Goal: Information Seeking & Learning: Understand process/instructions

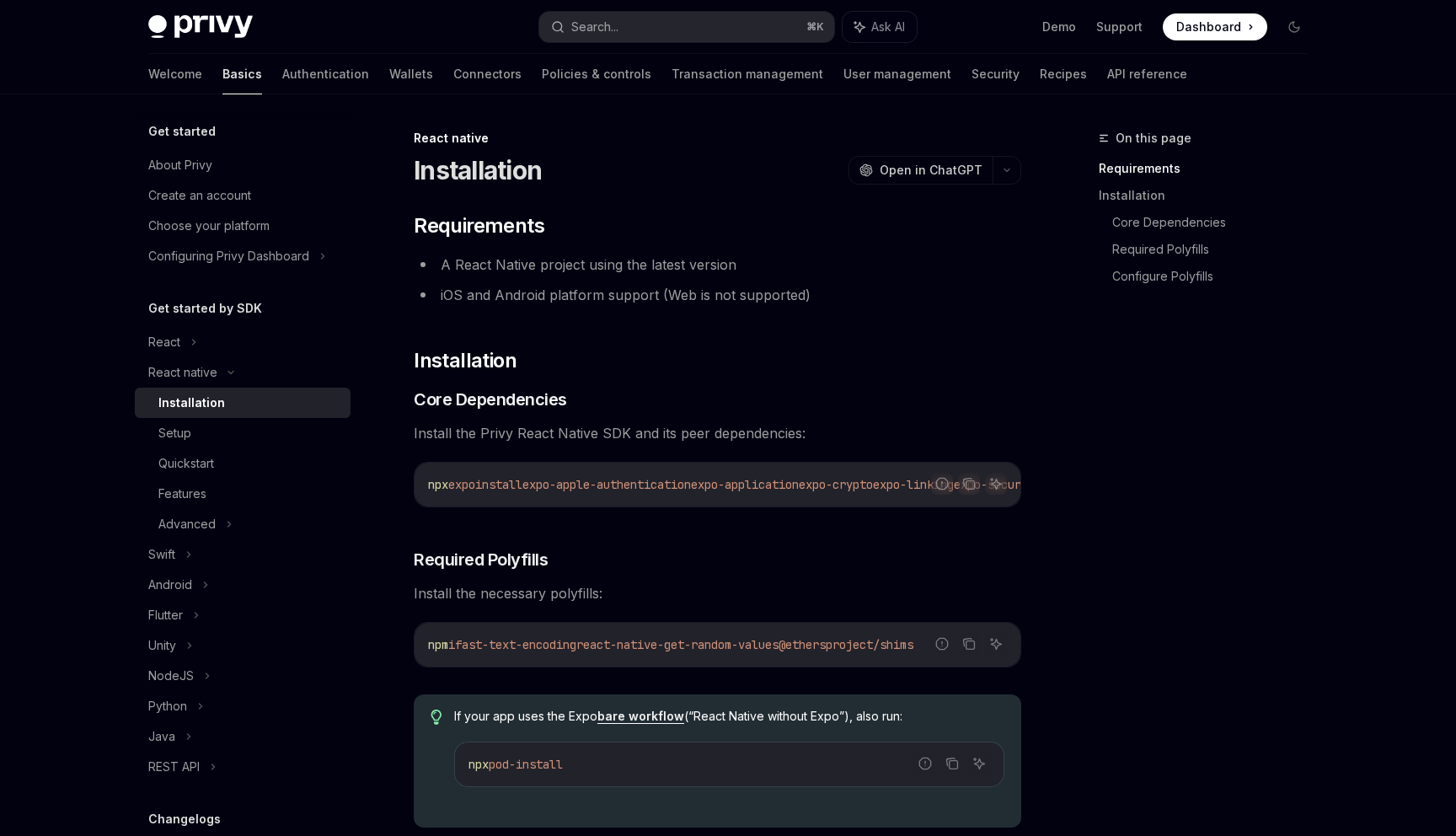
click at [242, 459] on div "Quickstart" at bounding box center [250, 464] width 182 height 20
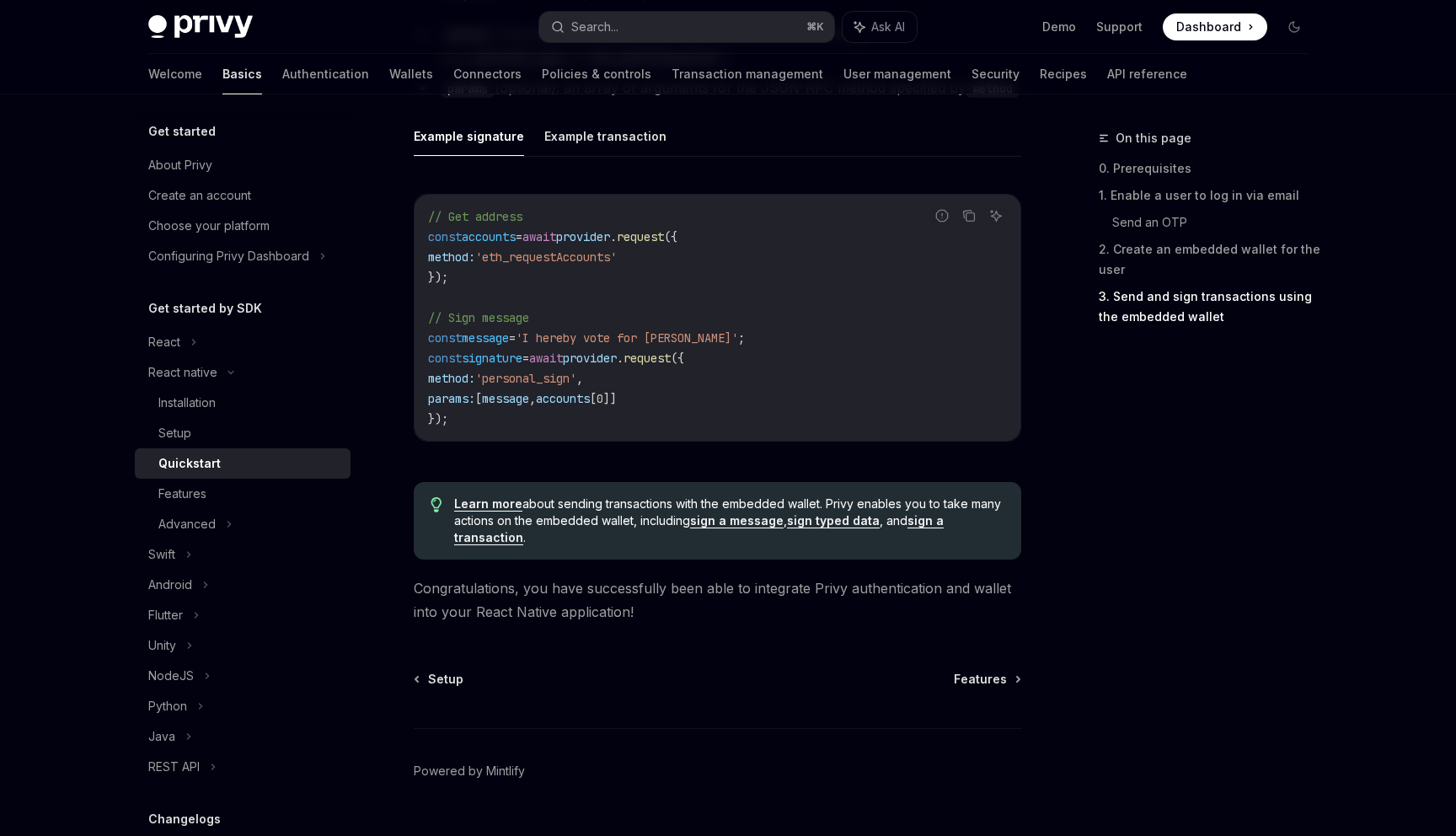
scroll to position [2422, 0]
click at [233, 516] on div "Advanced" at bounding box center [243, 524] width 216 height 30
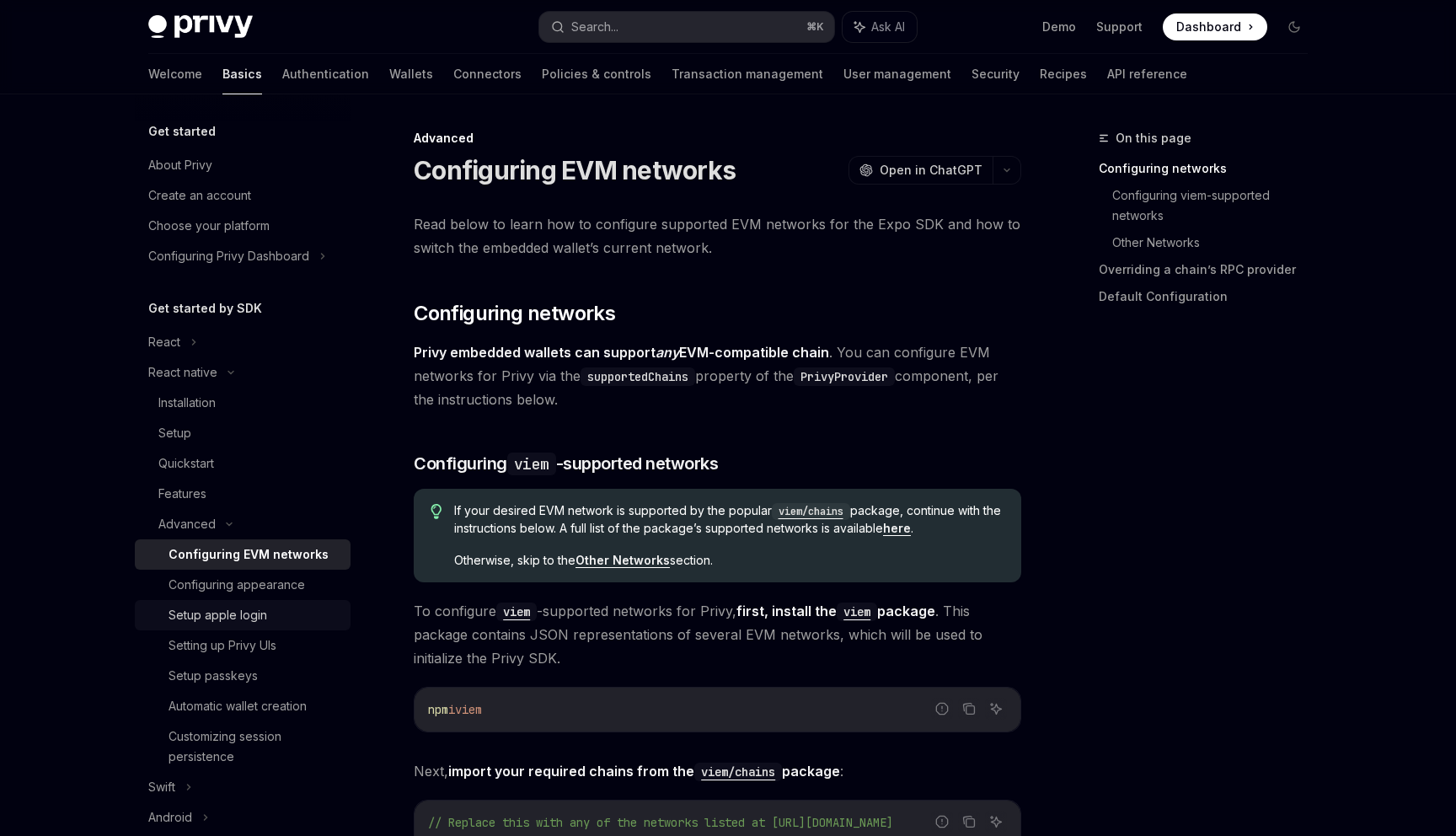
click at [290, 615] on div "Setup apple login" at bounding box center [254, 615] width 172 height 20
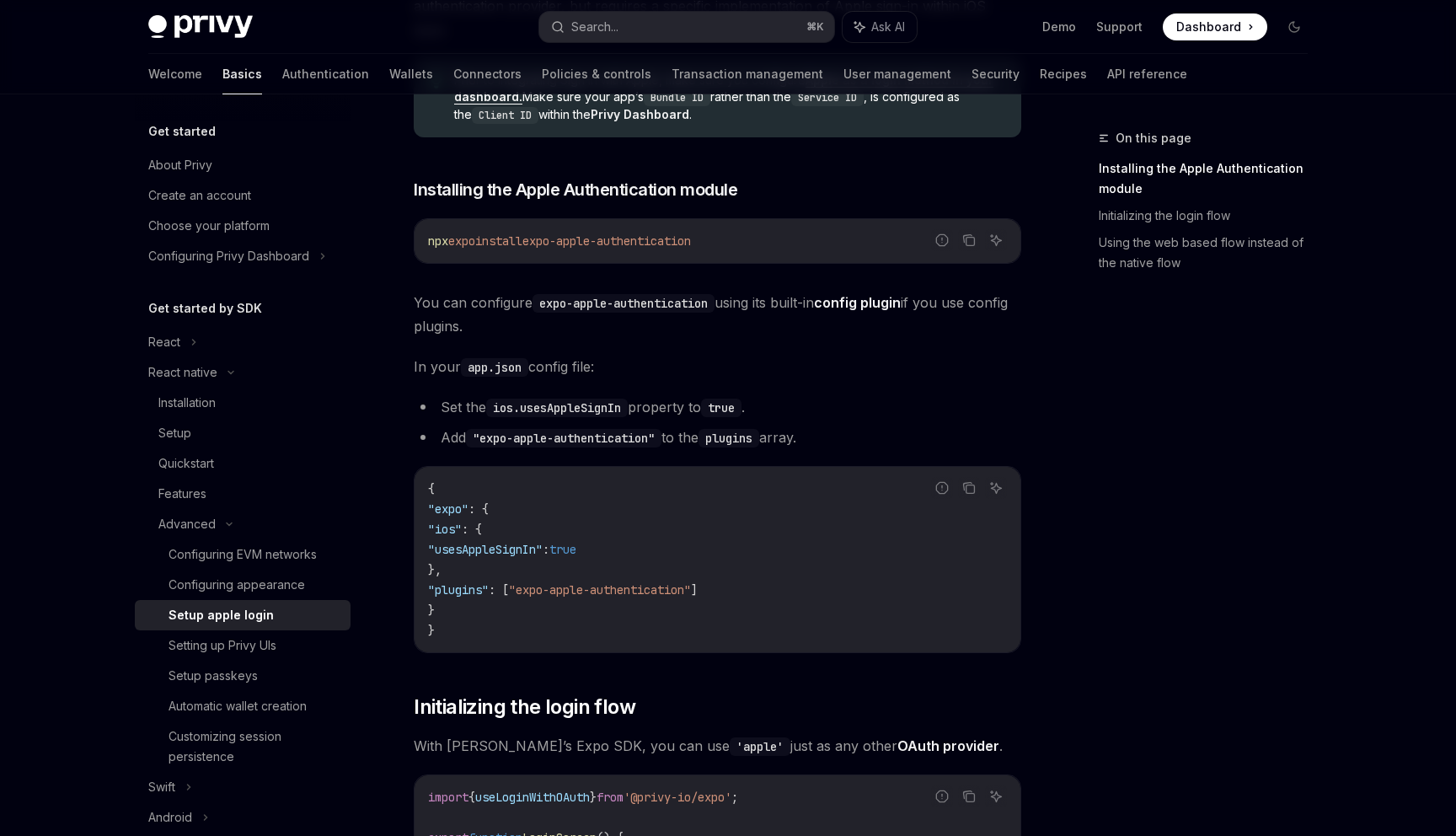
scroll to position [256, 0]
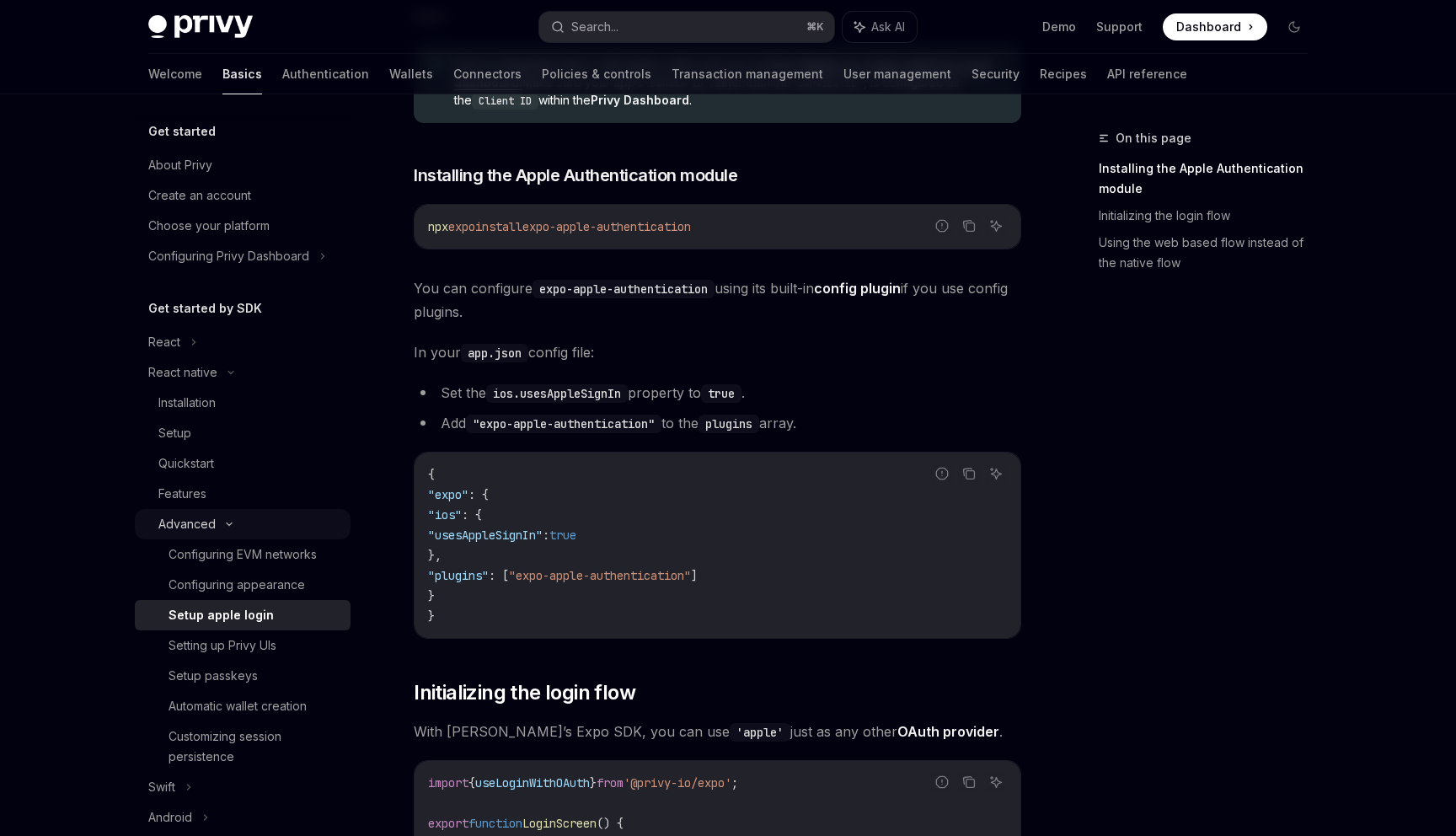
click at [270, 517] on div "Advanced" at bounding box center [243, 524] width 216 height 30
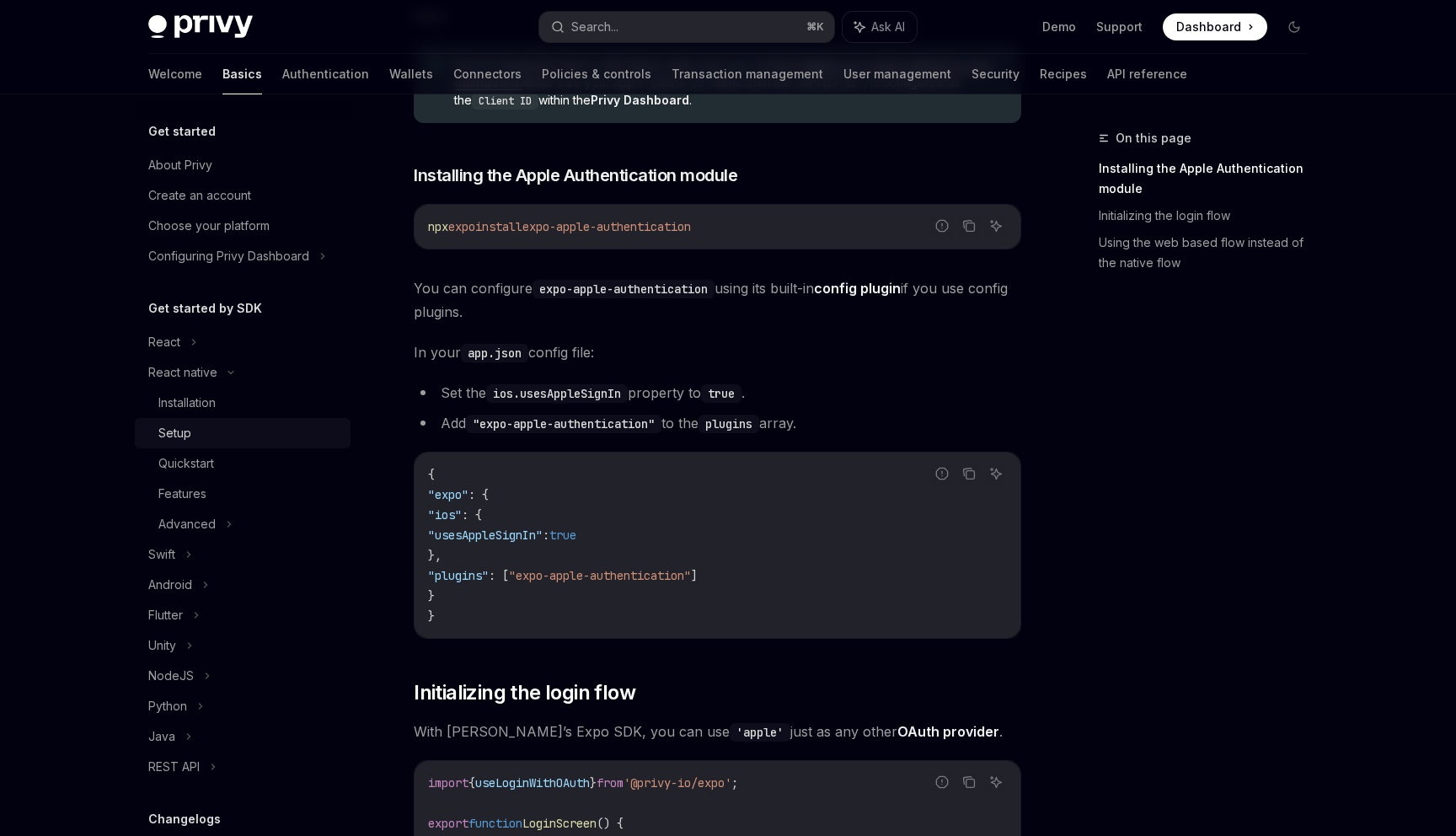
click at [247, 438] on div "Setup" at bounding box center [250, 433] width 182 height 20
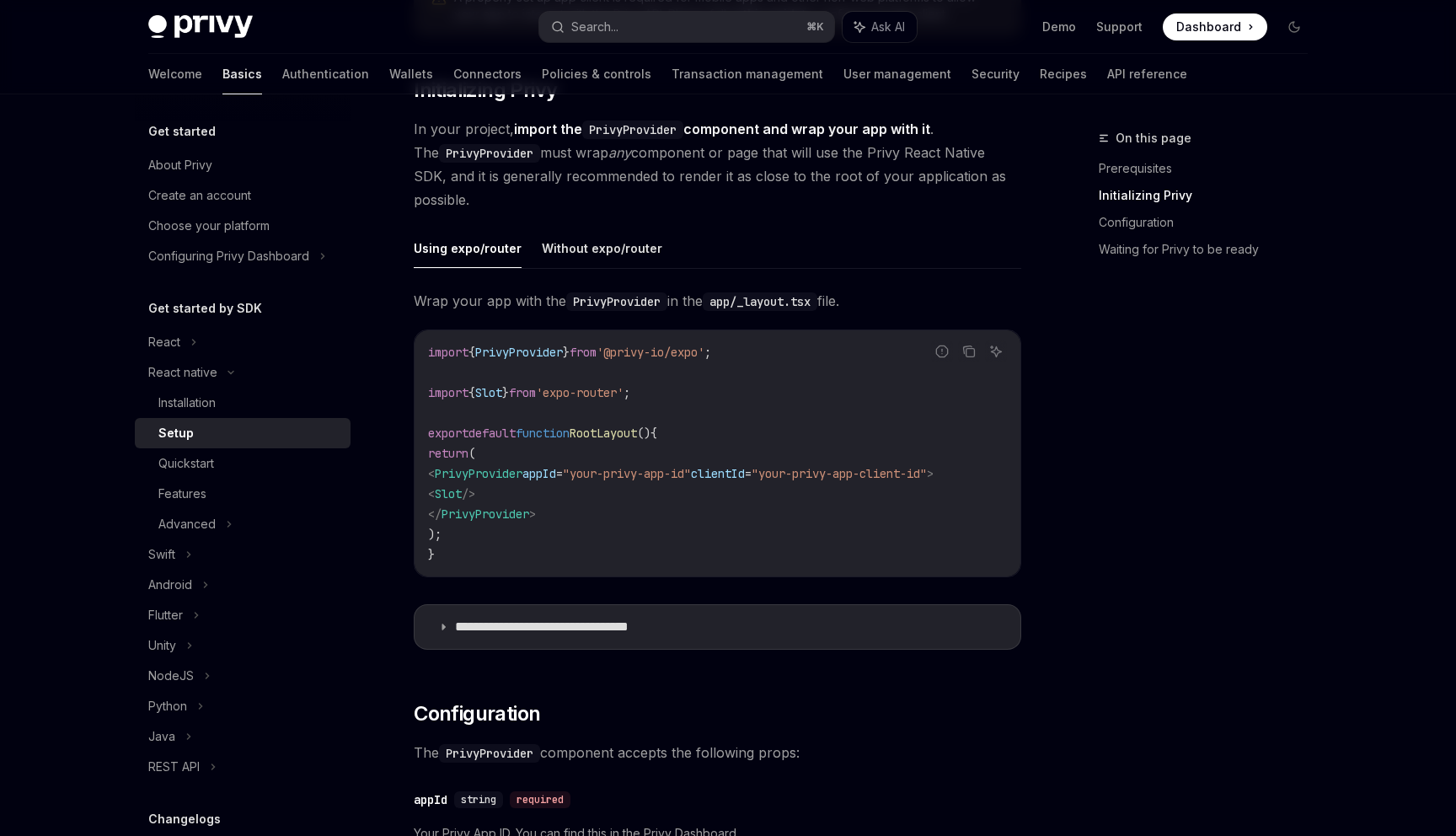
scroll to position [349, 0]
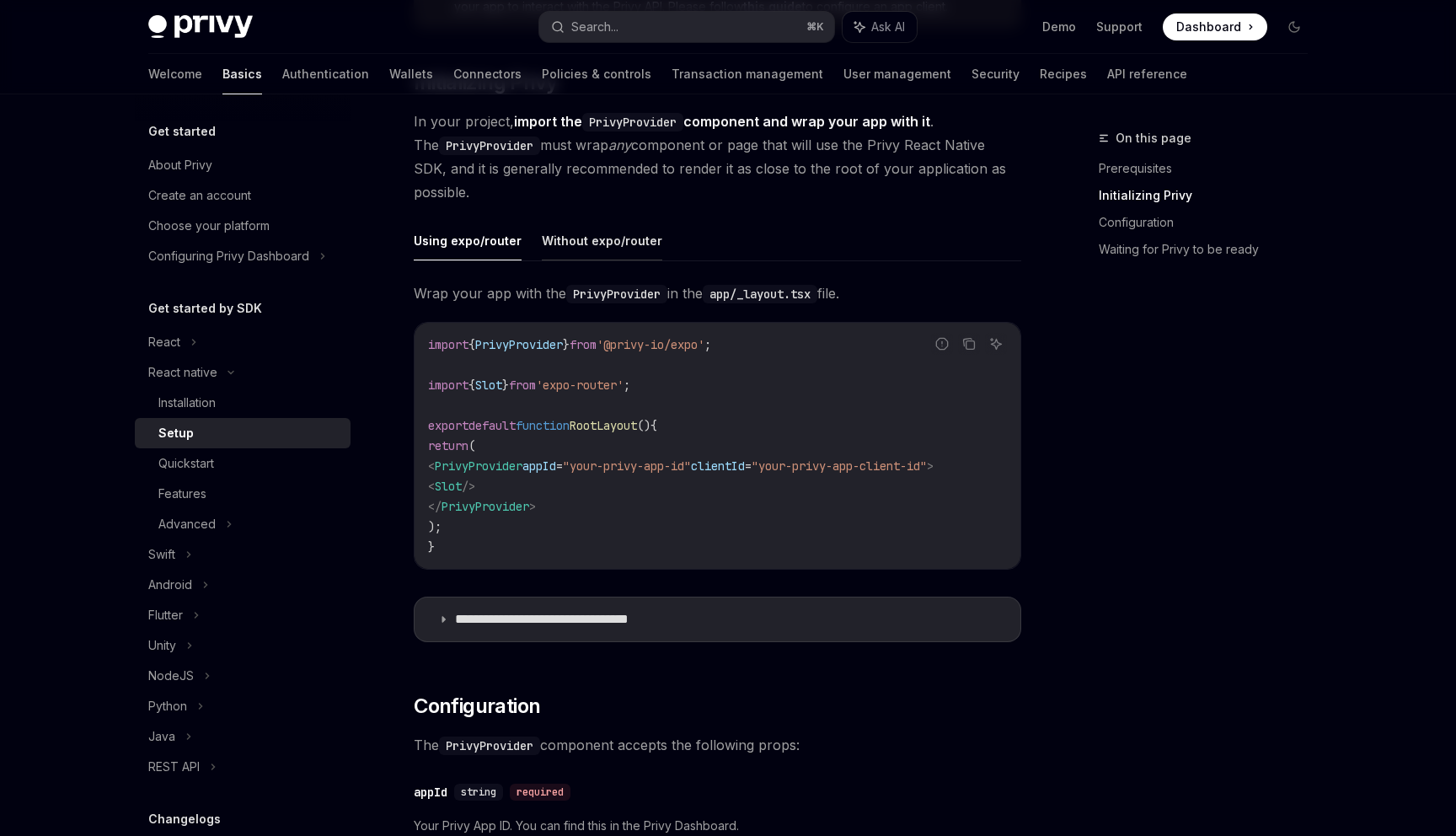
click at [569, 232] on button "Without expo/router" at bounding box center [602, 241] width 121 height 40
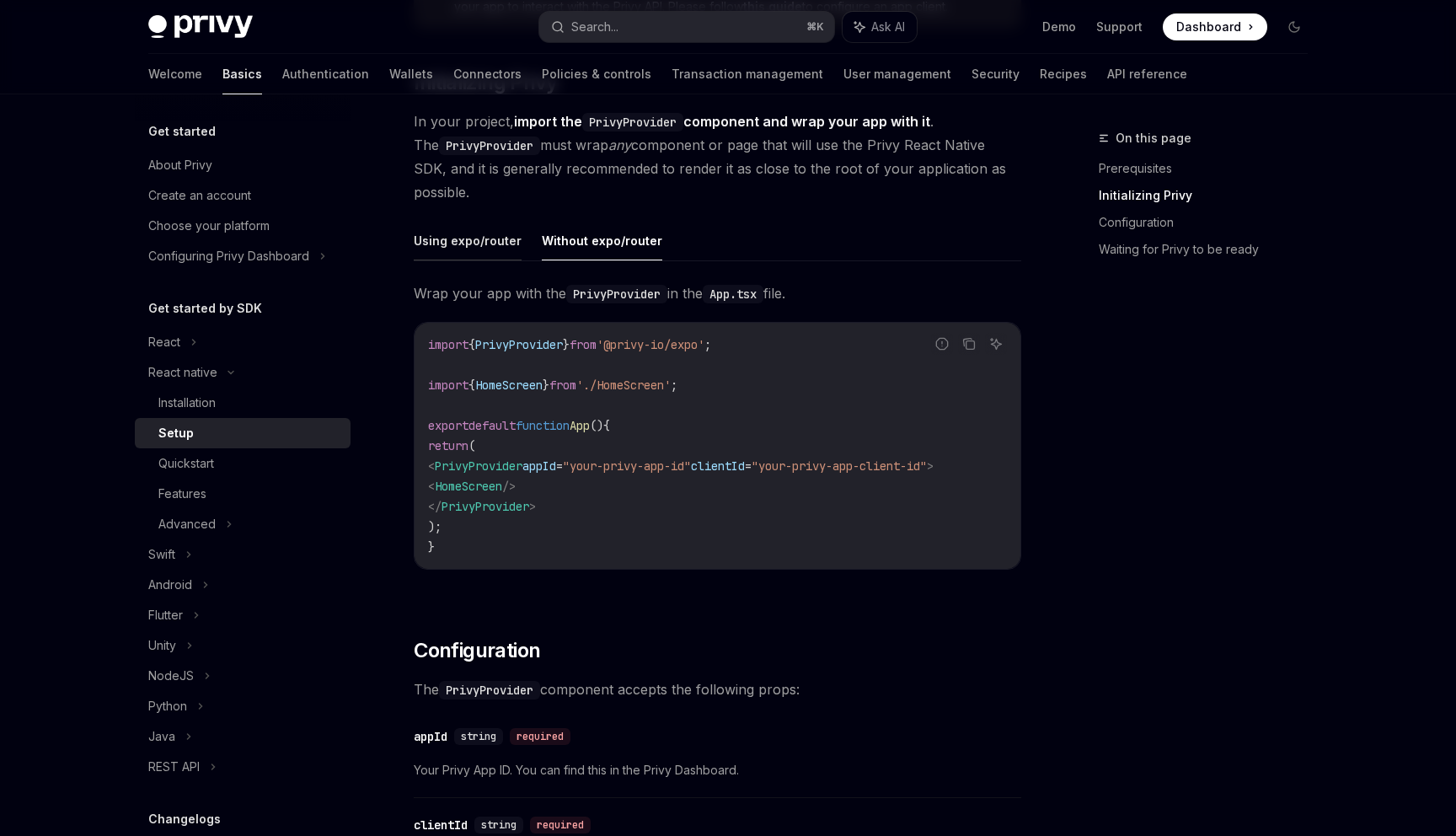
click at [507, 242] on button "Using expo/router" at bounding box center [467, 241] width 108 height 40
type textarea "*"
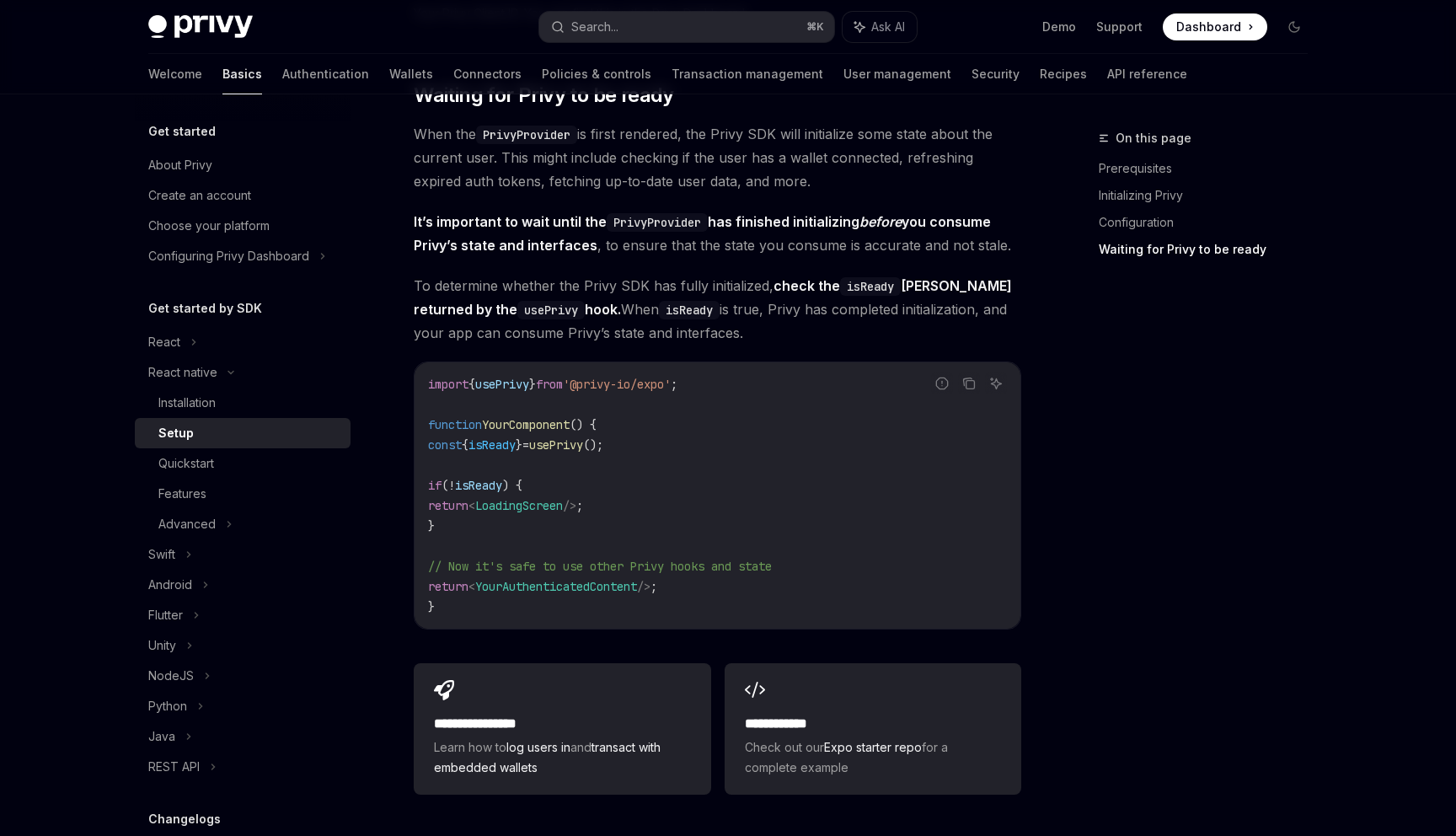
scroll to position [1254, 0]
click at [207, 364] on div "React native" at bounding box center [182, 372] width 69 height 20
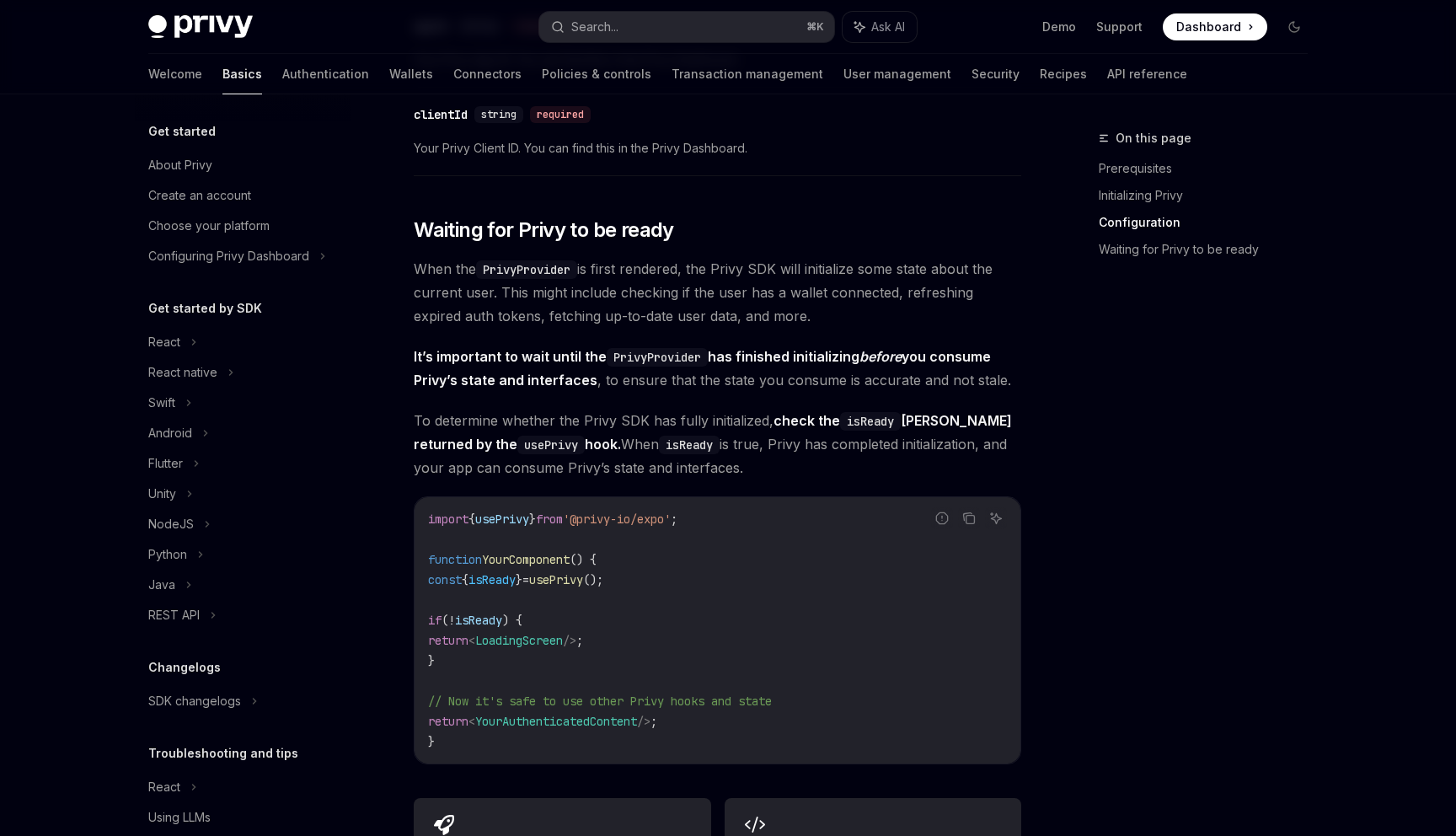
scroll to position [1042, 0]
